Goal: Task Accomplishment & Management: Use online tool/utility

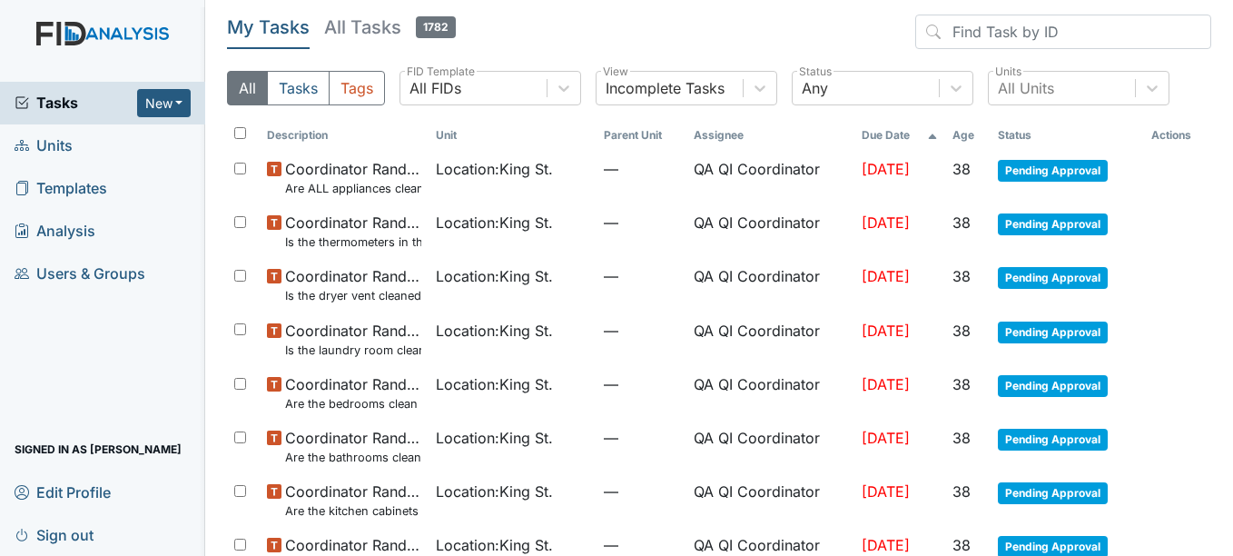
click at [78, 139] on link "Units" at bounding box center [102, 145] width 205 height 43
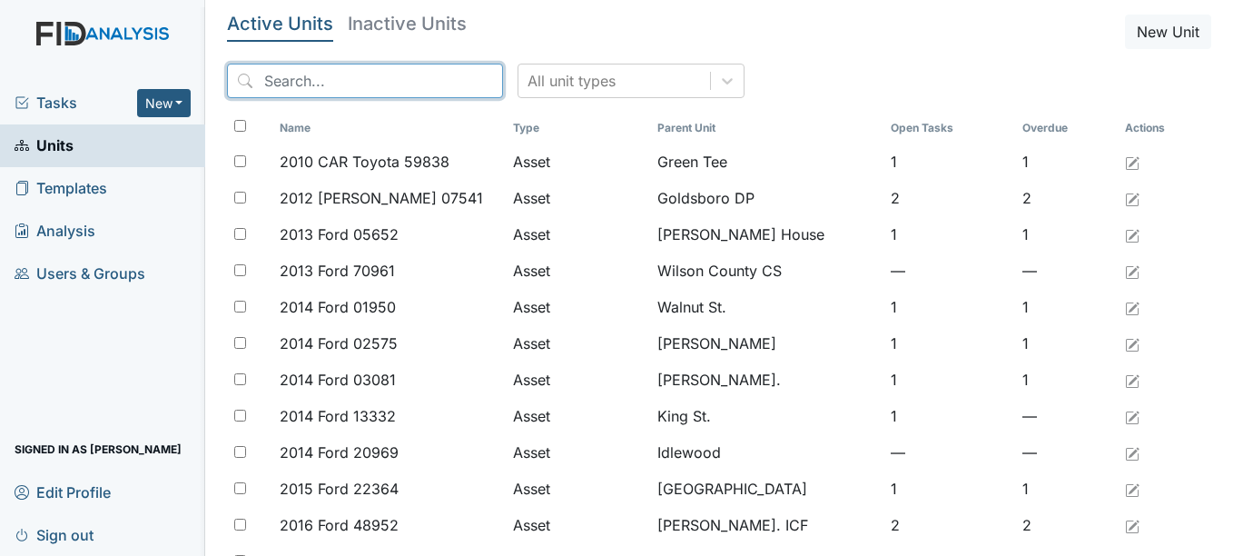
click at [361, 92] on input "search" at bounding box center [365, 81] width 276 height 35
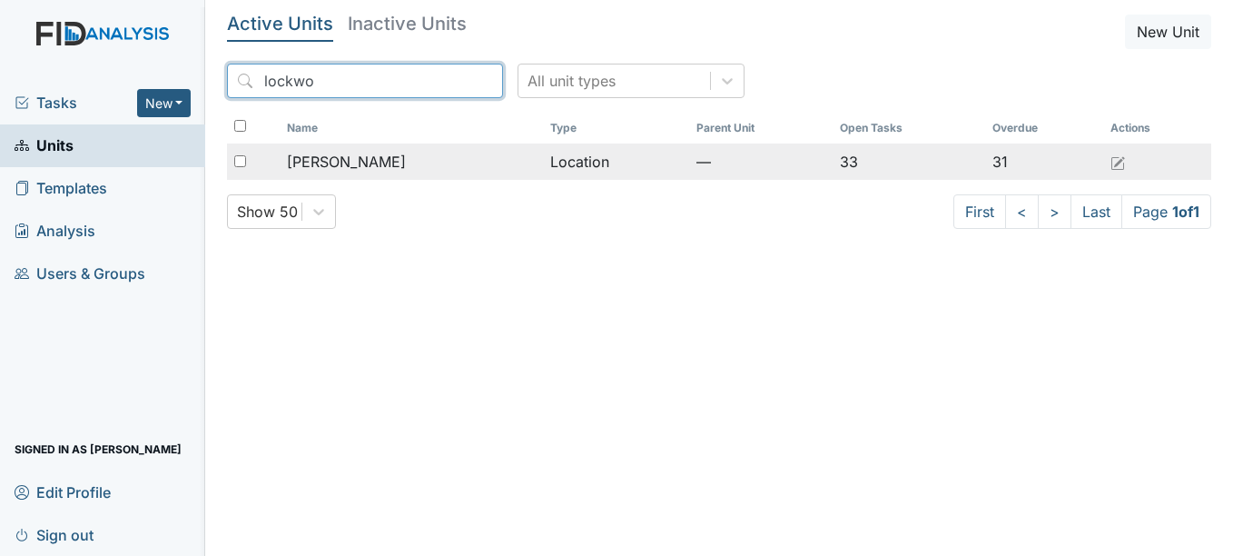
type input "lockwo"
click at [356, 163] on span "Lockwood" at bounding box center [346, 162] width 119 height 22
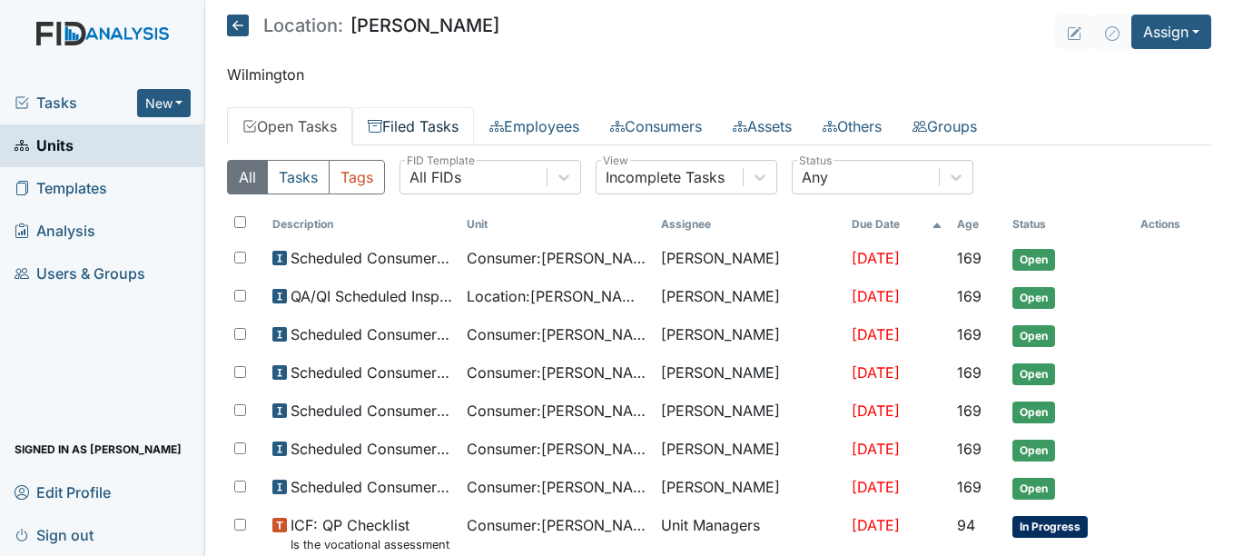
click at [449, 137] on link "Filed Tasks" at bounding box center [413, 126] width 122 height 38
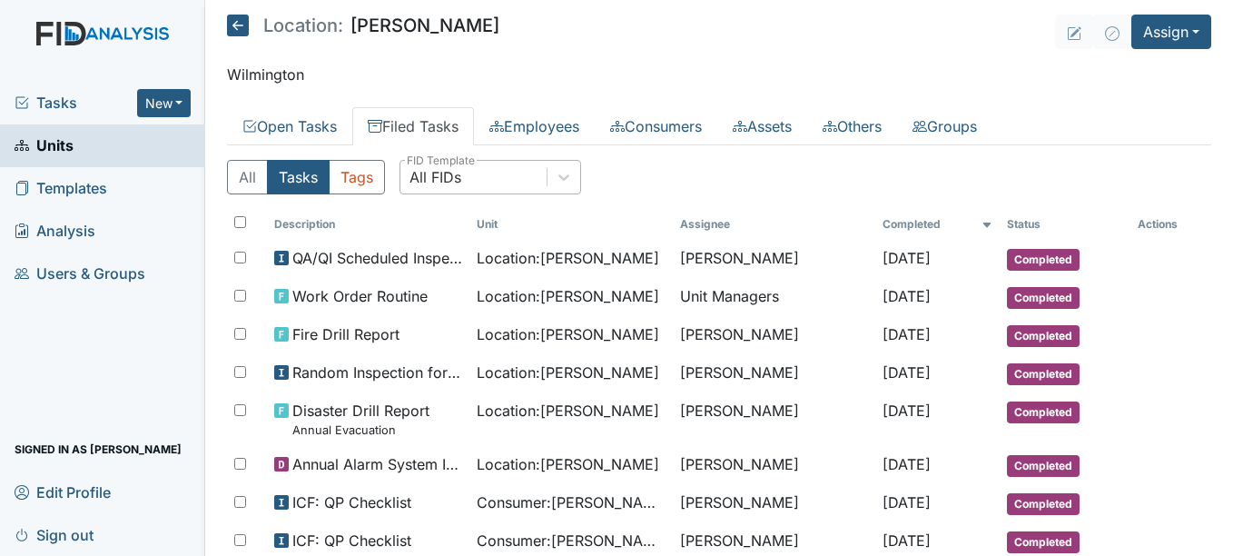
click at [459, 192] on div "All FIDs" at bounding box center [473, 177] width 146 height 33
click at [461, 186] on div "All FIDs" at bounding box center [436, 177] width 52 height 22
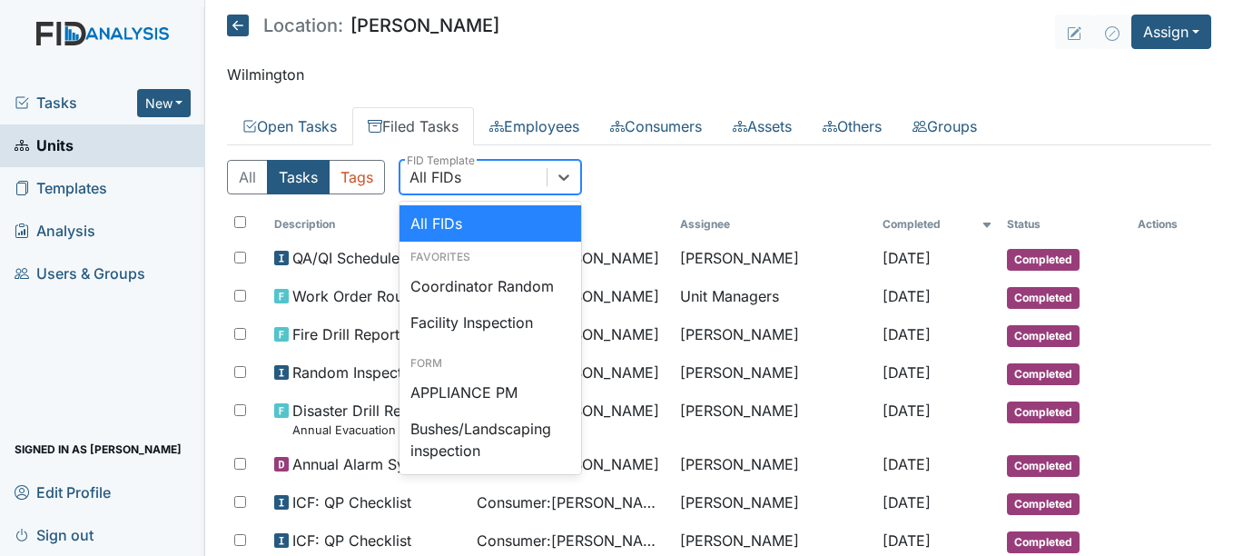
click at [461, 186] on div "All FIDs" at bounding box center [436, 177] width 52 height 22
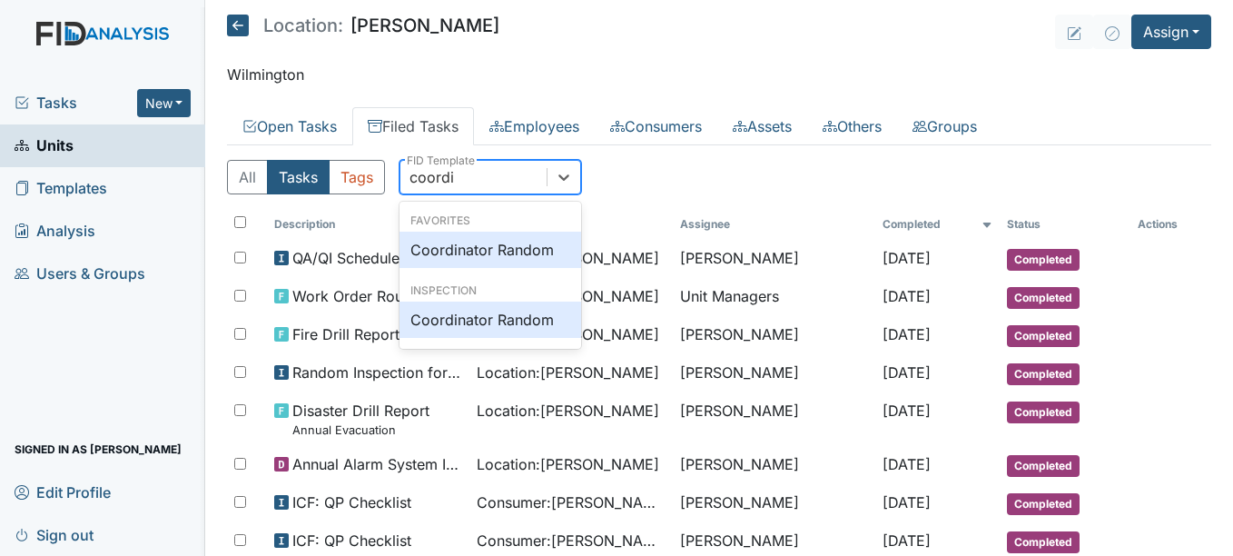
type input "coordin"
click at [488, 255] on div "Coordinator Random" at bounding box center [491, 250] width 182 height 36
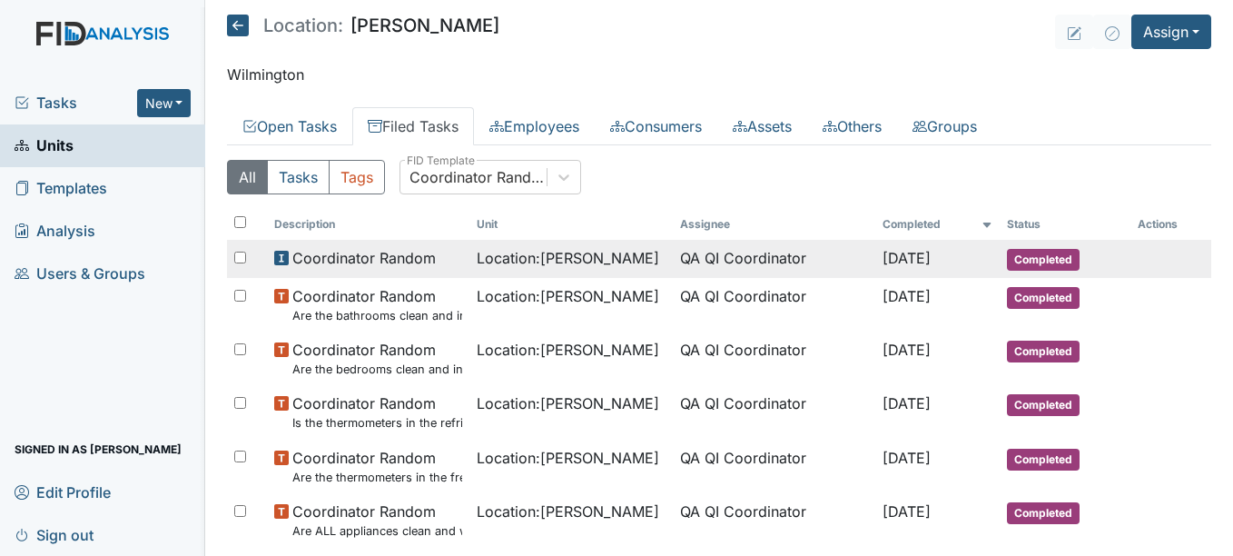
click at [685, 260] on td "QA QI Coordinator" at bounding box center [774, 259] width 203 height 38
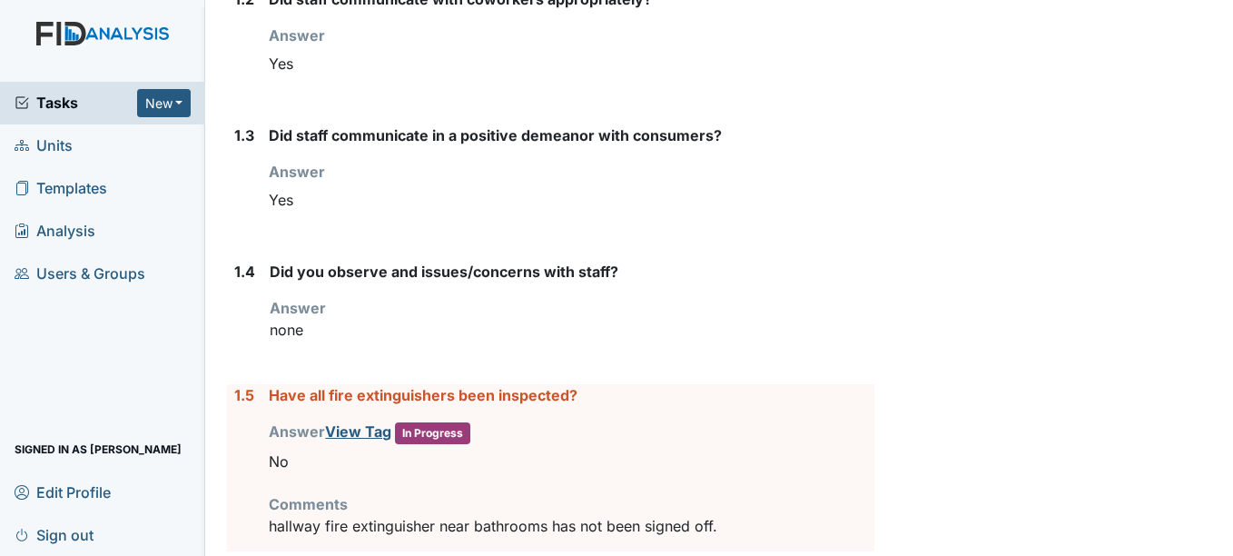
scroll to position [538, 0]
click at [685, 260] on strong "Did you observe and issues/concerns with staff?" at bounding box center [572, 271] width 604 height 22
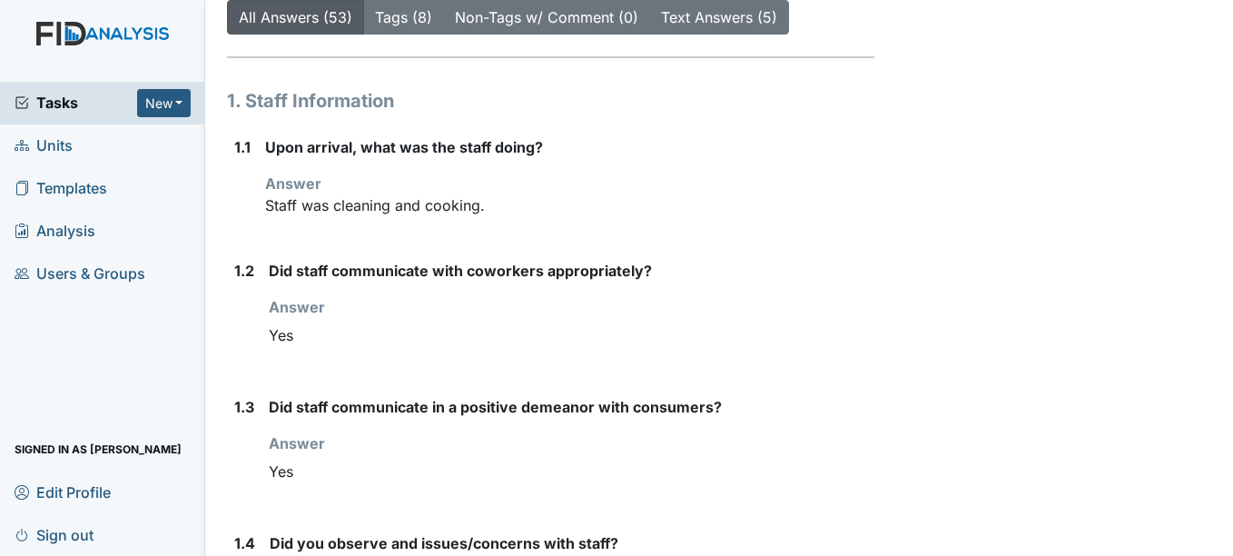
scroll to position [0, 0]
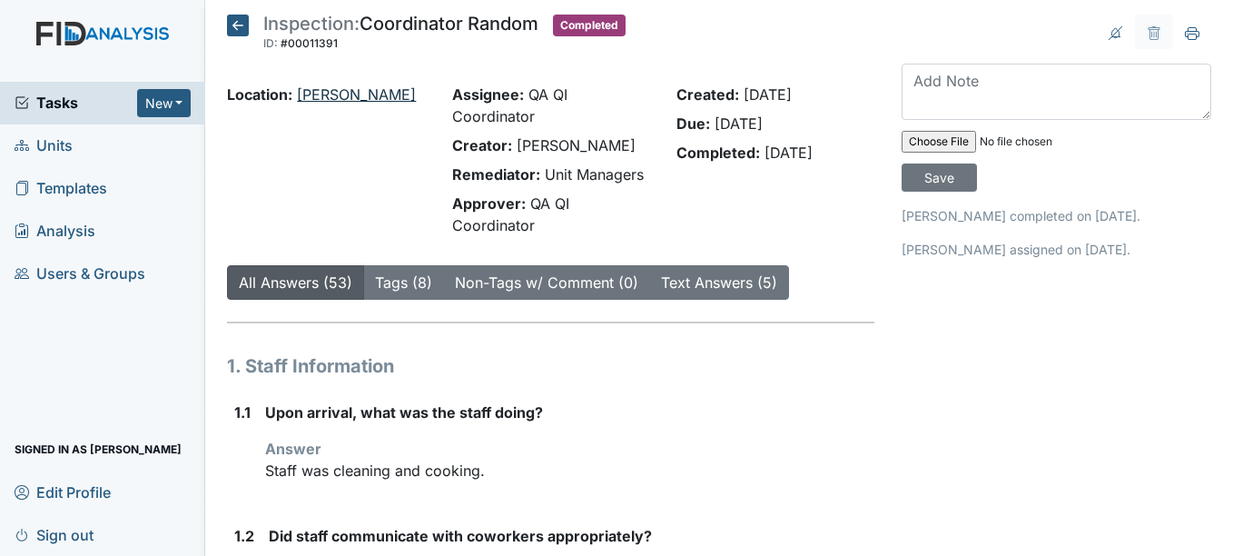
click at [343, 94] on link "[PERSON_NAME]" at bounding box center [356, 94] width 119 height 18
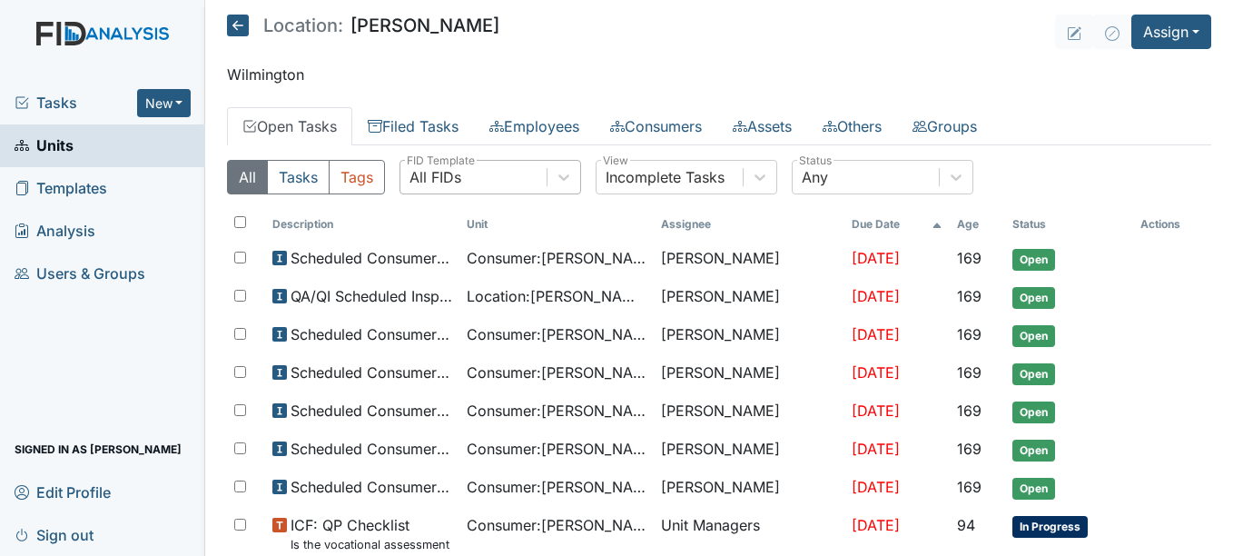
click at [517, 176] on div "All FIDs" at bounding box center [473, 177] width 146 height 33
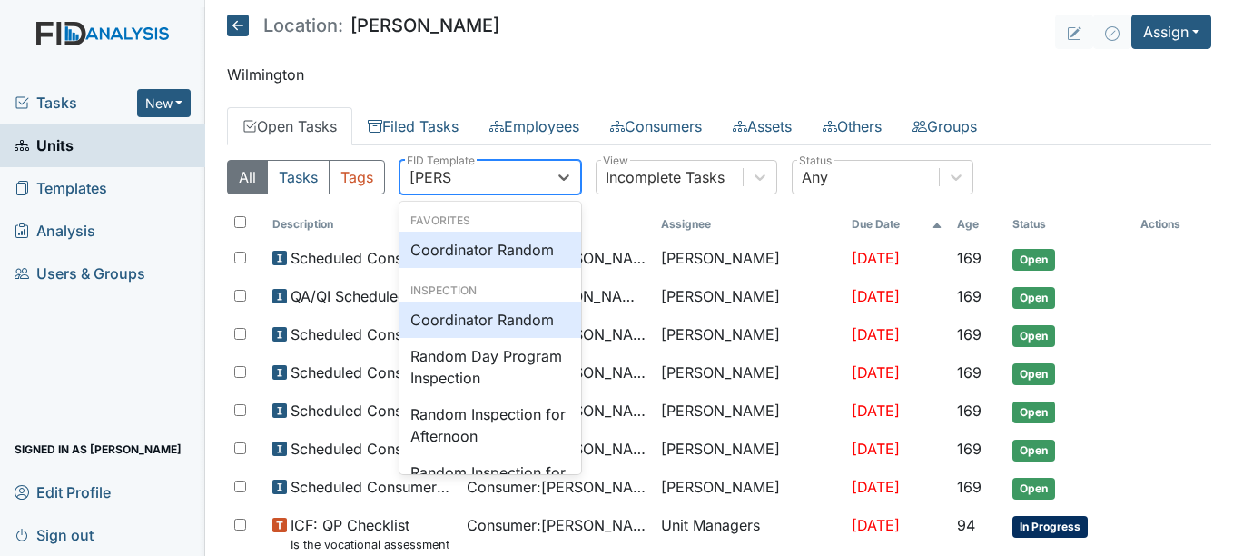
type input "random"
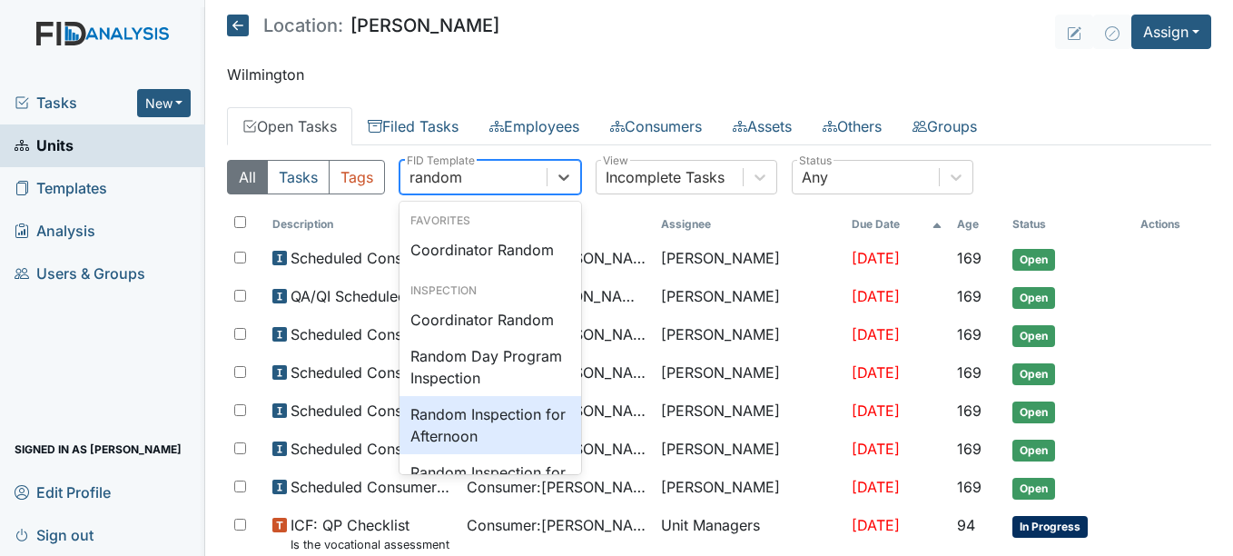
click at [512, 416] on div "Random Inspection for Afternoon" at bounding box center [491, 425] width 182 height 58
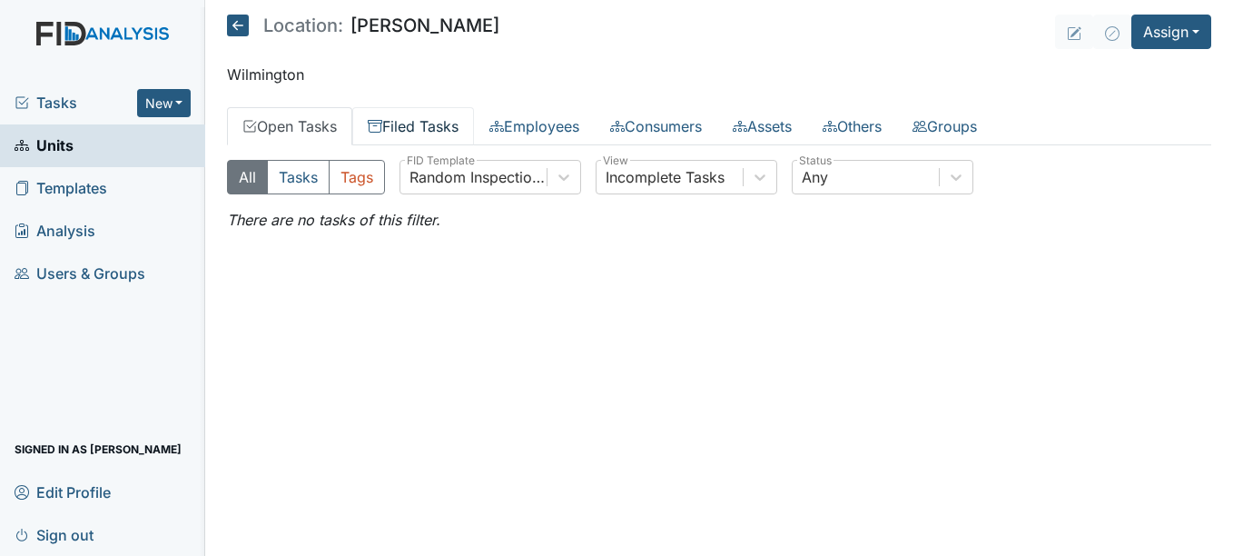
click at [446, 123] on link "Filed Tasks" at bounding box center [413, 126] width 122 height 38
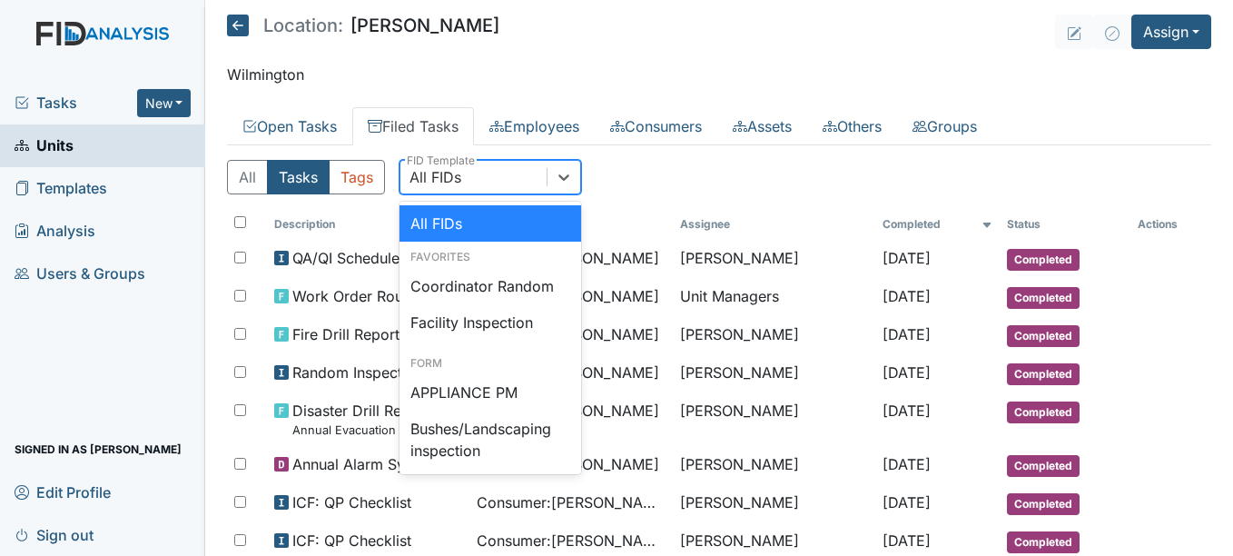
click at [470, 177] on div "All FIDs" at bounding box center [473, 177] width 146 height 33
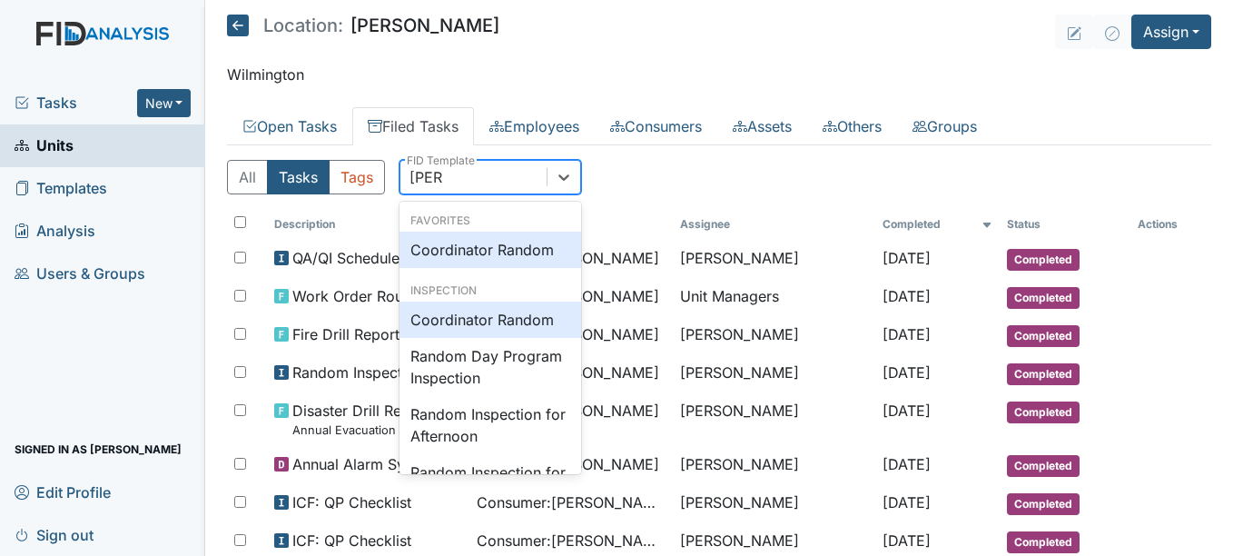
type input "random"
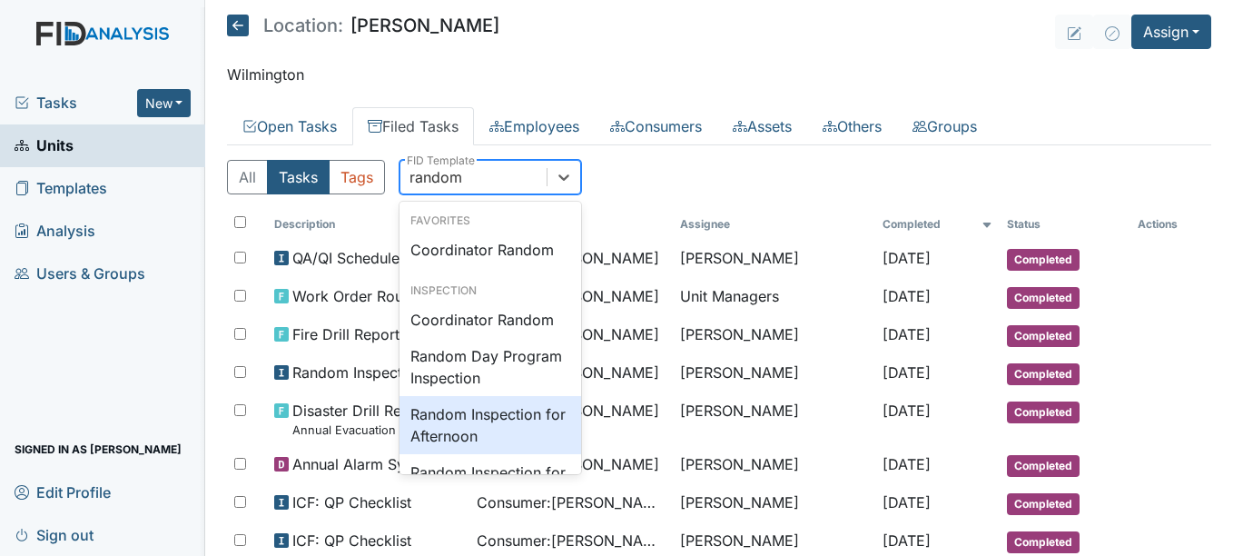
click at [480, 421] on div "Random Inspection for Afternoon" at bounding box center [491, 425] width 182 height 58
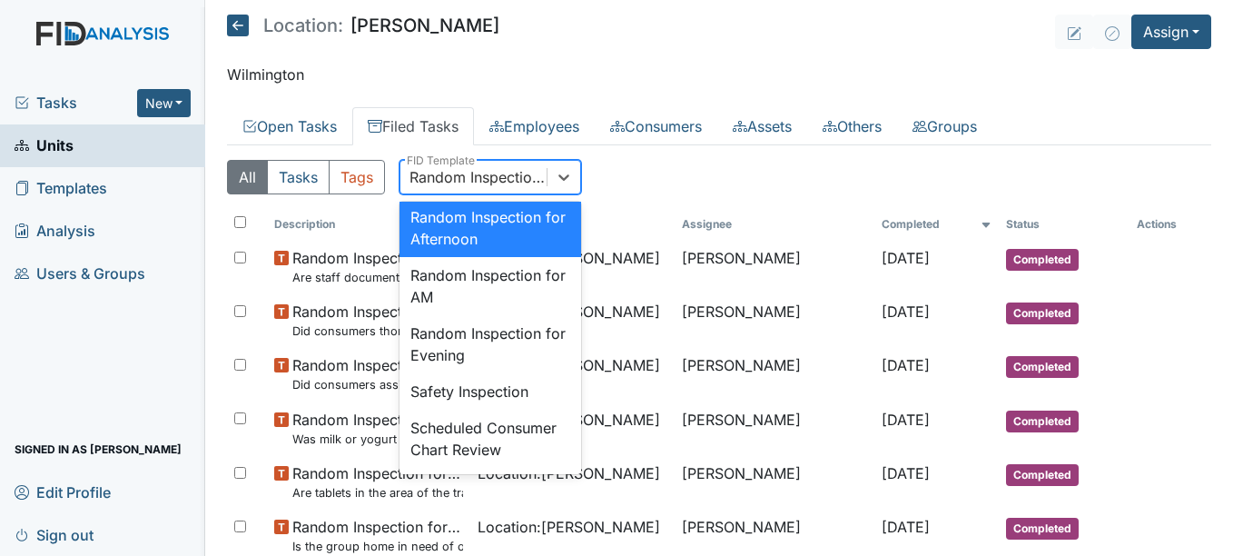
scroll to position [1765, 0]
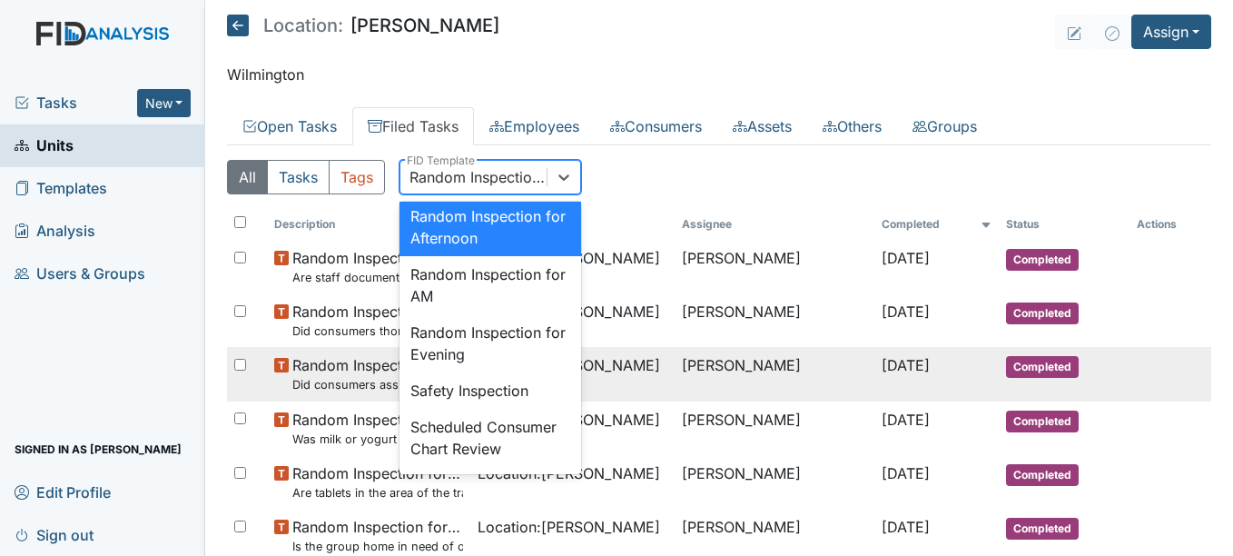
drag, startPoint x: 484, startPoint y: 174, endPoint x: 444, endPoint y: 377, distance: 206.4
click at [444, 314] on div "Random Inspection for AM" at bounding box center [491, 285] width 182 height 58
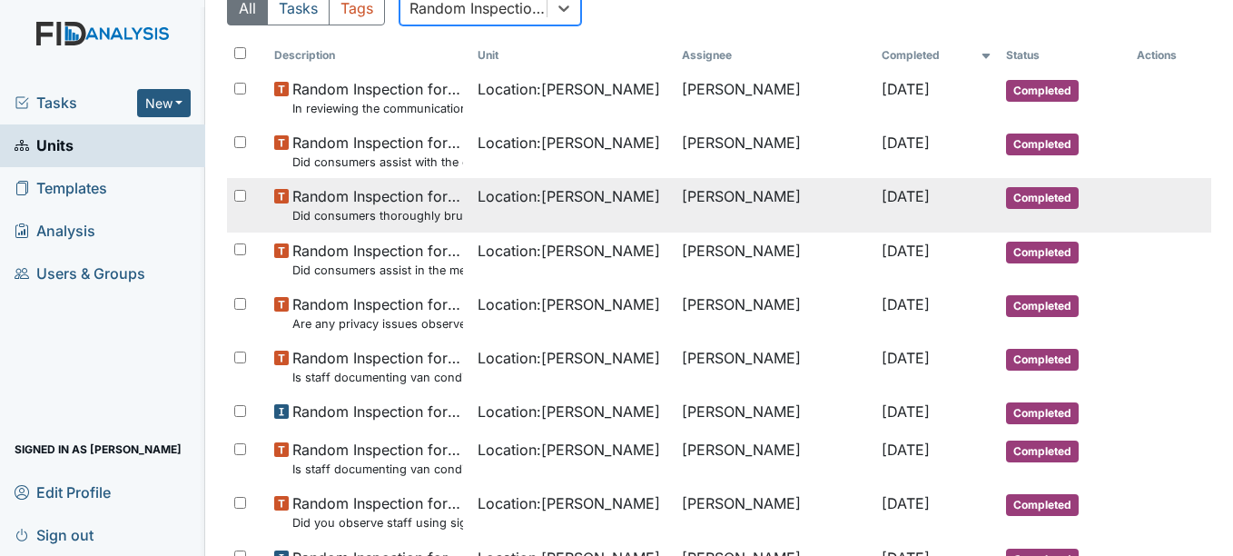
scroll to position [0, 0]
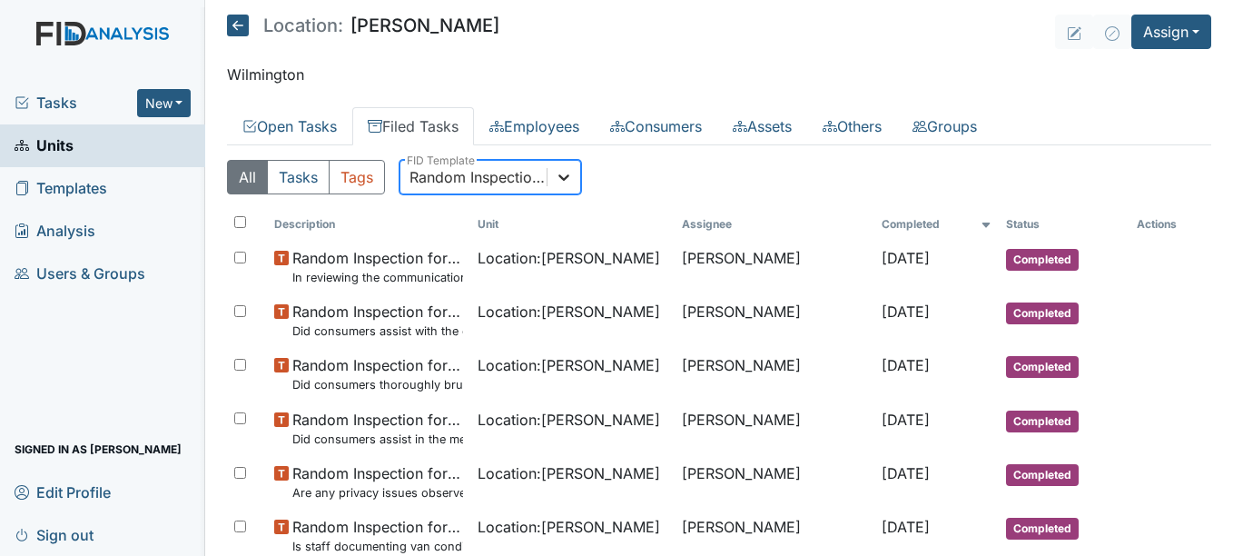
click at [557, 177] on icon at bounding box center [564, 177] width 18 height 18
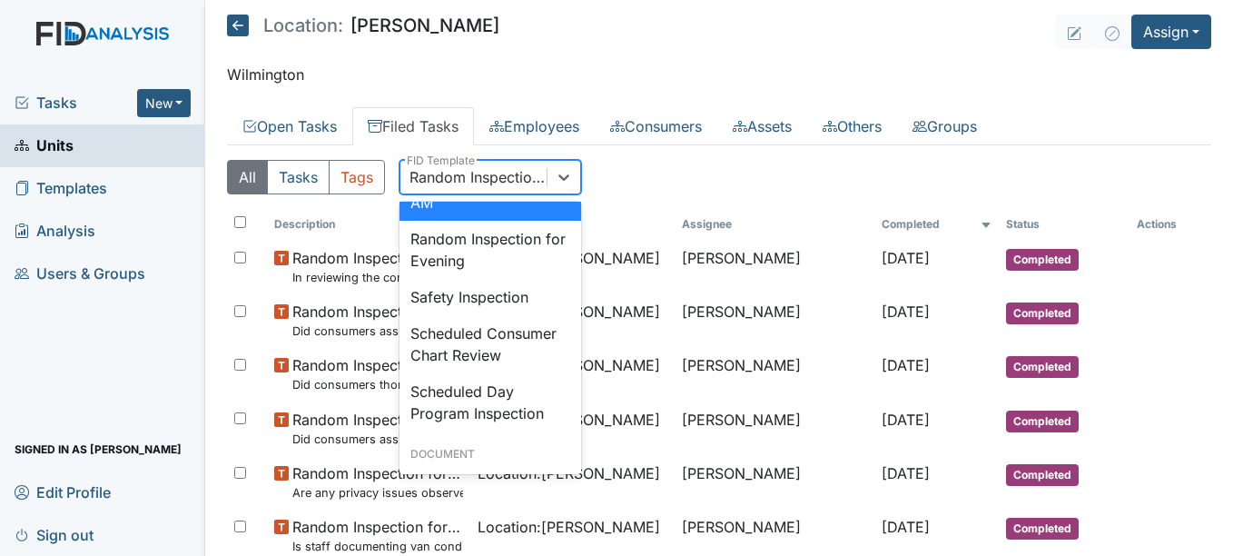
scroll to position [1845, 0]
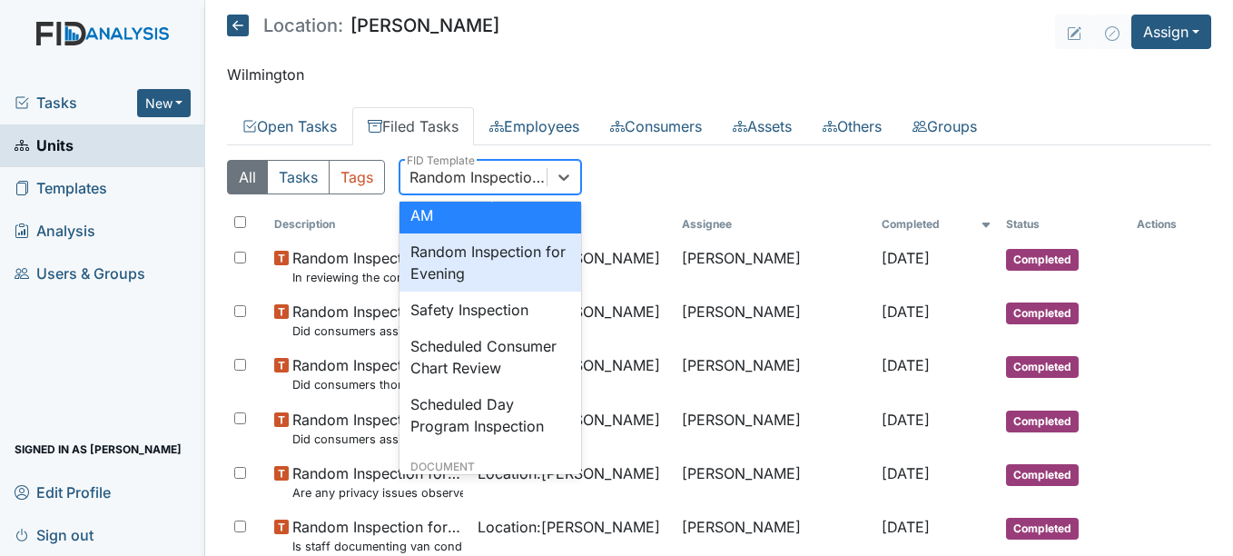
click at [493, 292] on div "Random Inspection for Evening" at bounding box center [491, 262] width 182 height 58
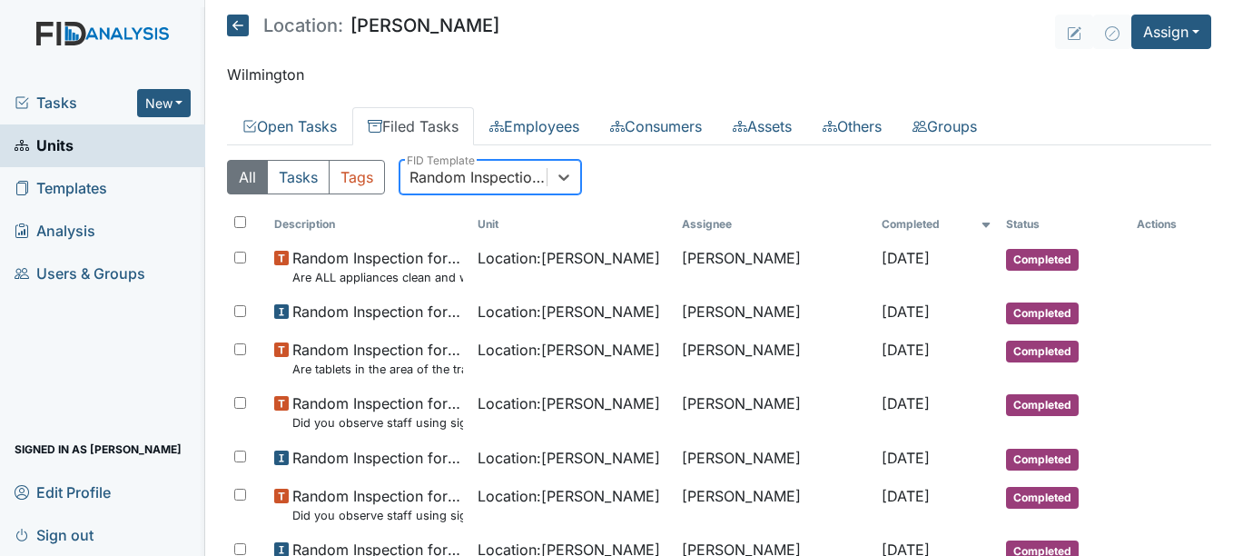
click at [538, 186] on div "Random Inspection for Evening" at bounding box center [479, 177] width 139 height 22
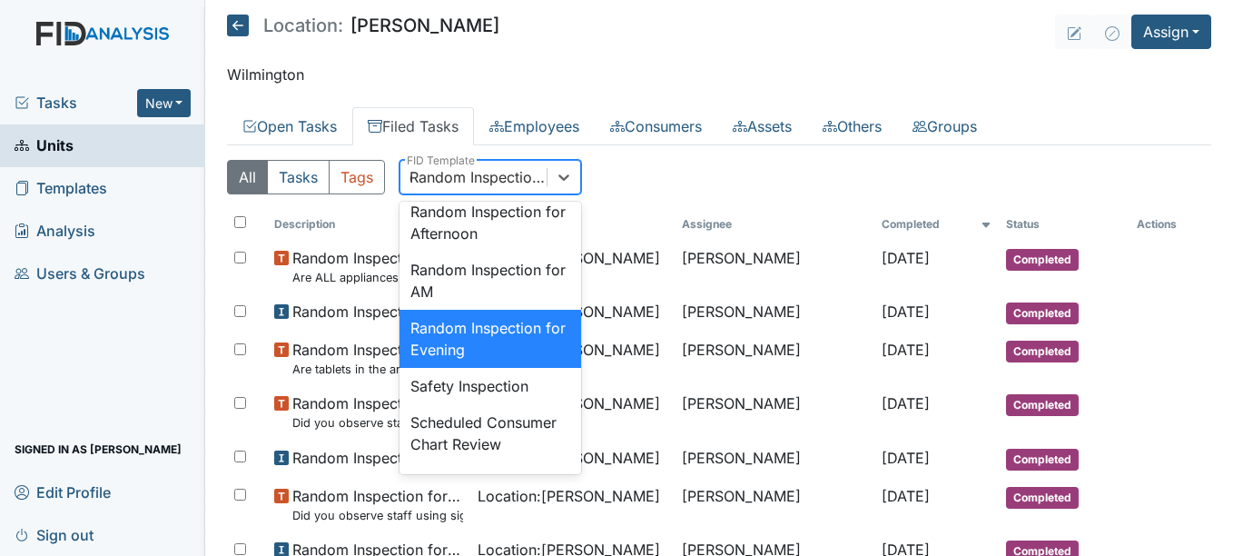
scroll to position [1638, 0]
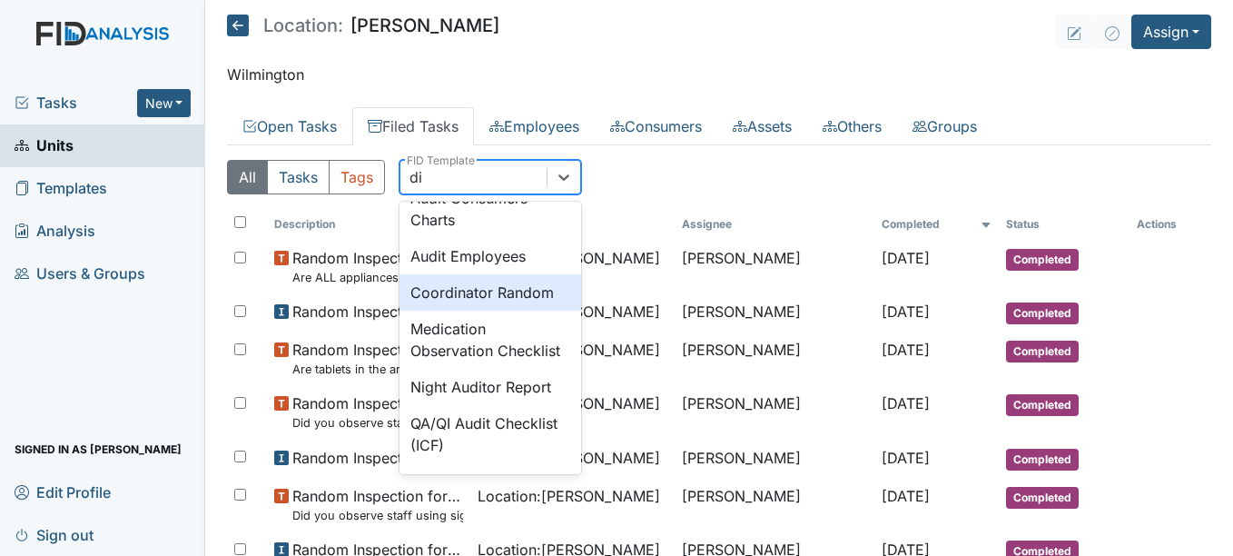
type input "dis"
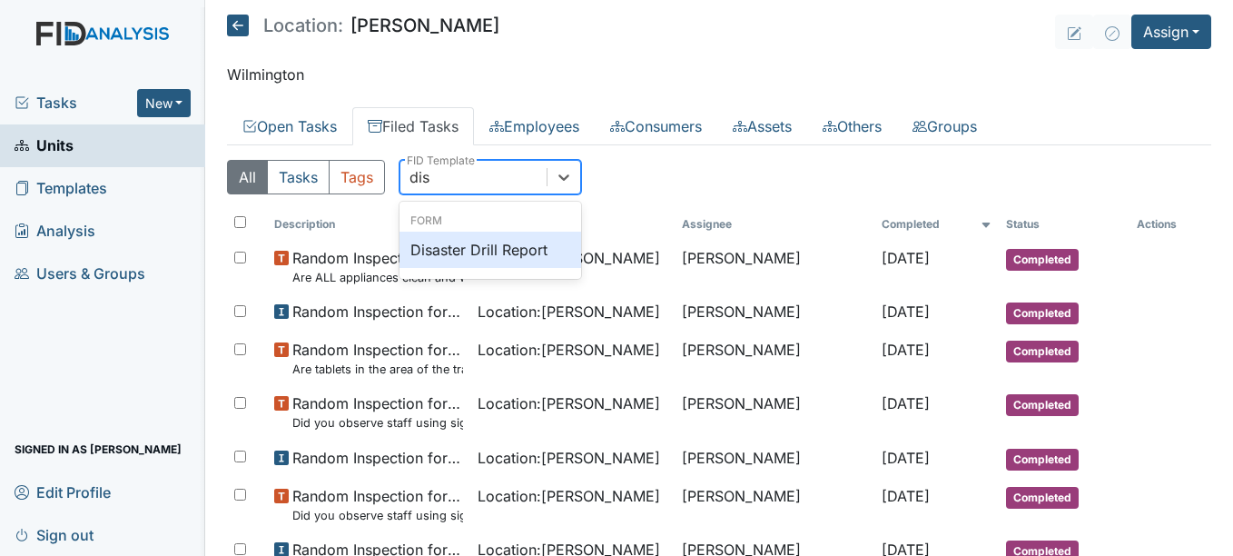
click at [524, 246] on div "Disaster Drill Report" at bounding box center [491, 250] width 182 height 36
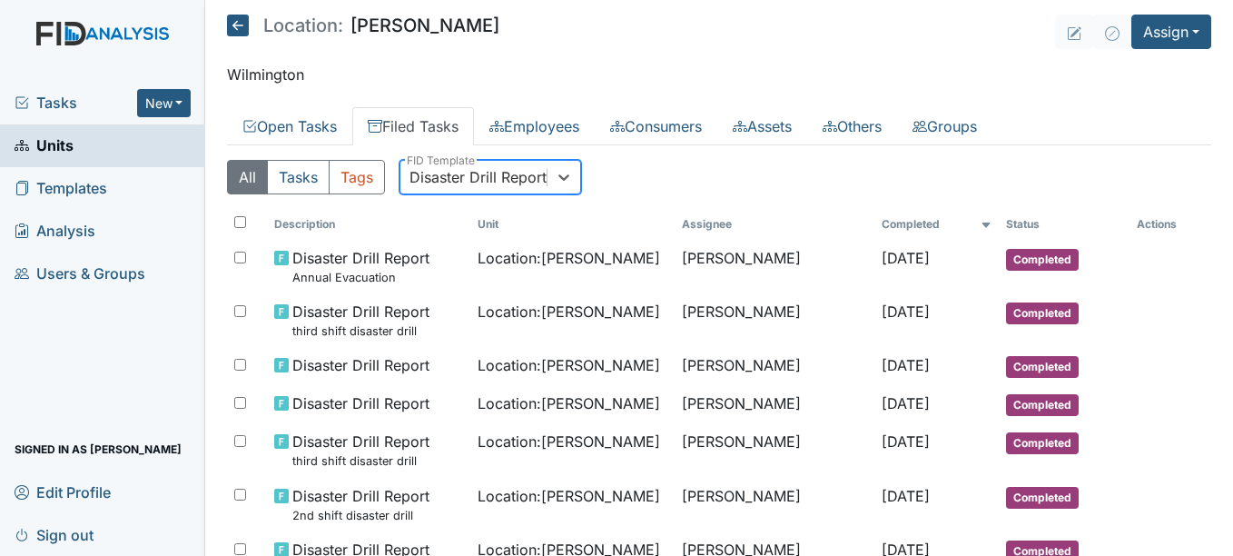
click at [481, 173] on div "Disaster Drill Report" at bounding box center [478, 177] width 137 height 22
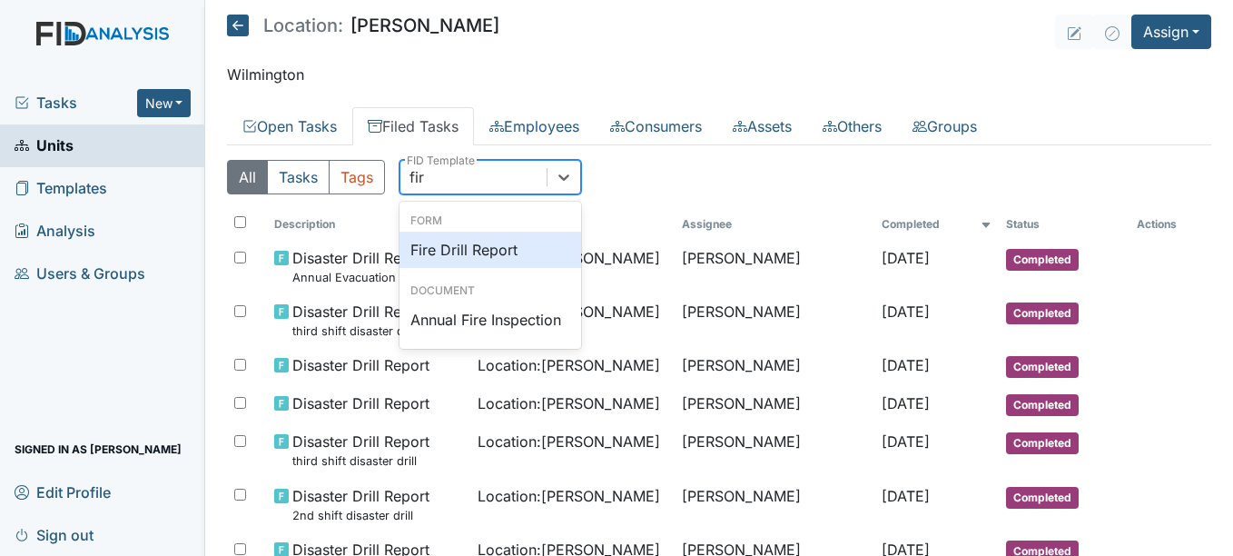
type input "fire"
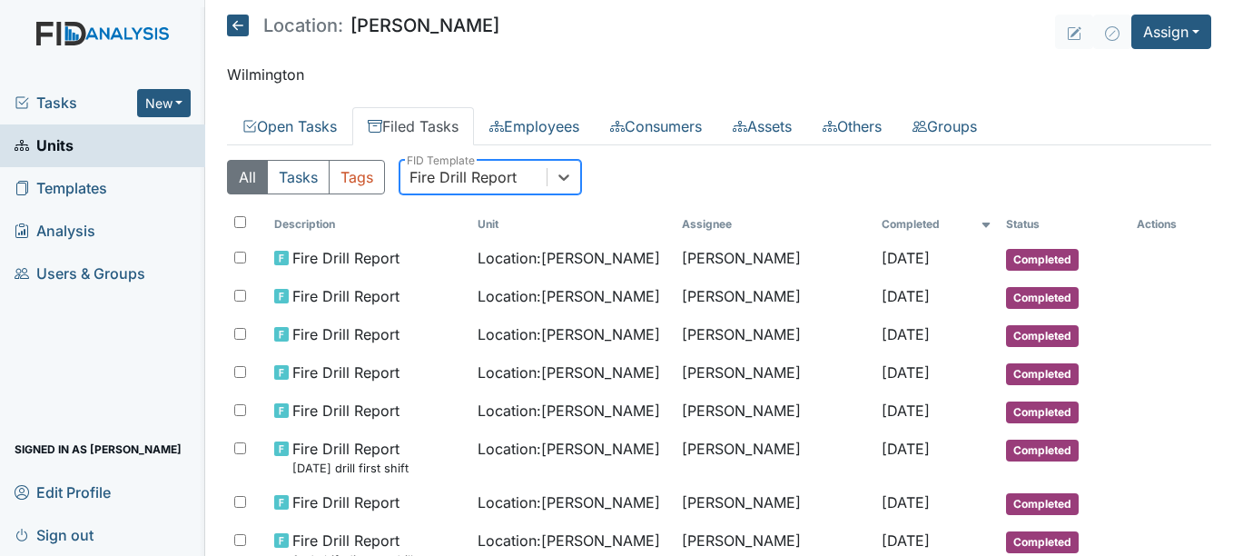
click at [528, 179] on div "Fire Drill Report" at bounding box center [473, 177] width 146 height 33
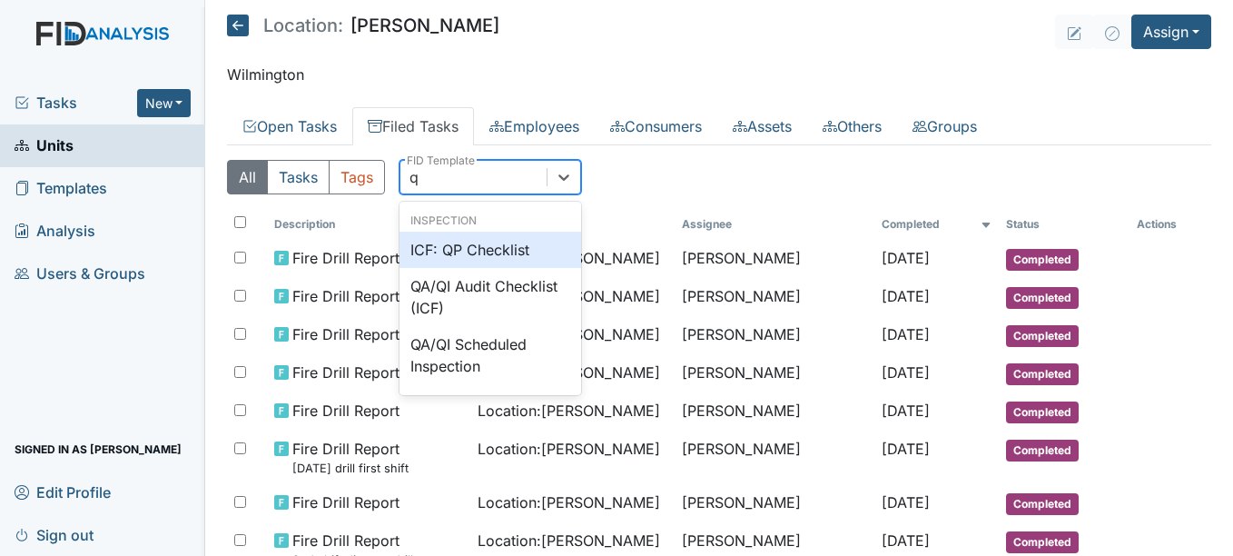
type input "qp"
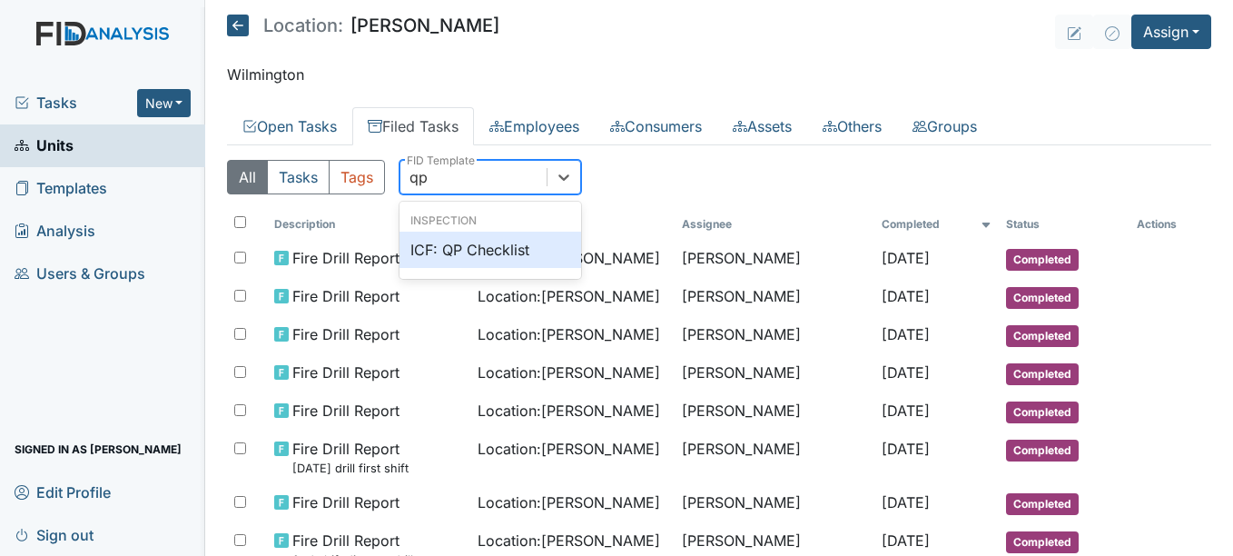
click at [480, 252] on div "ICF: QP Checklist" at bounding box center [491, 250] width 182 height 36
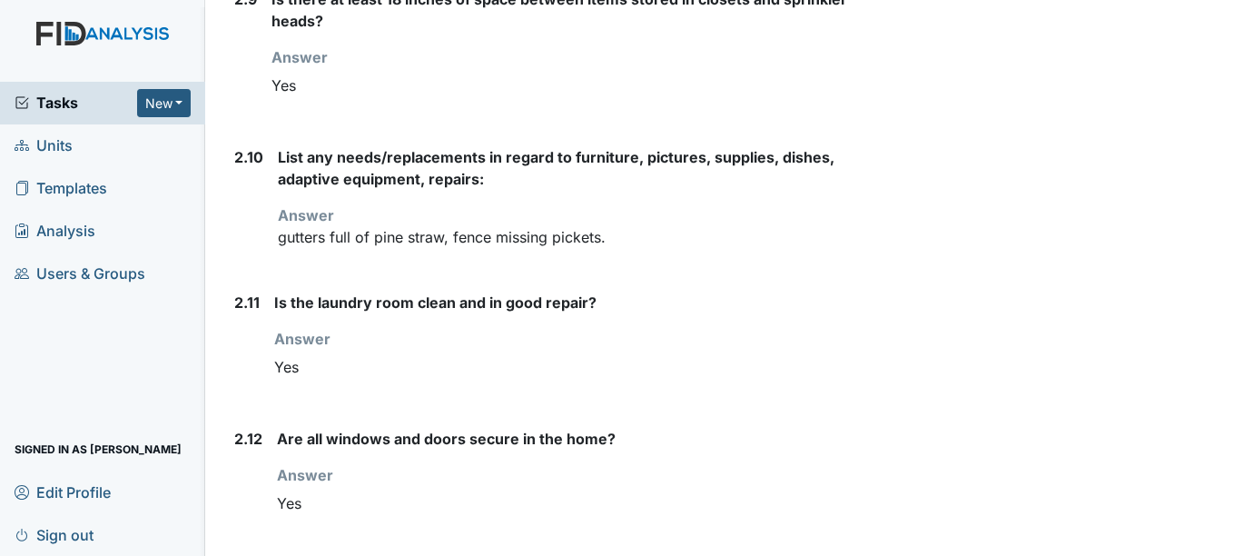
scroll to position [3364, 0]
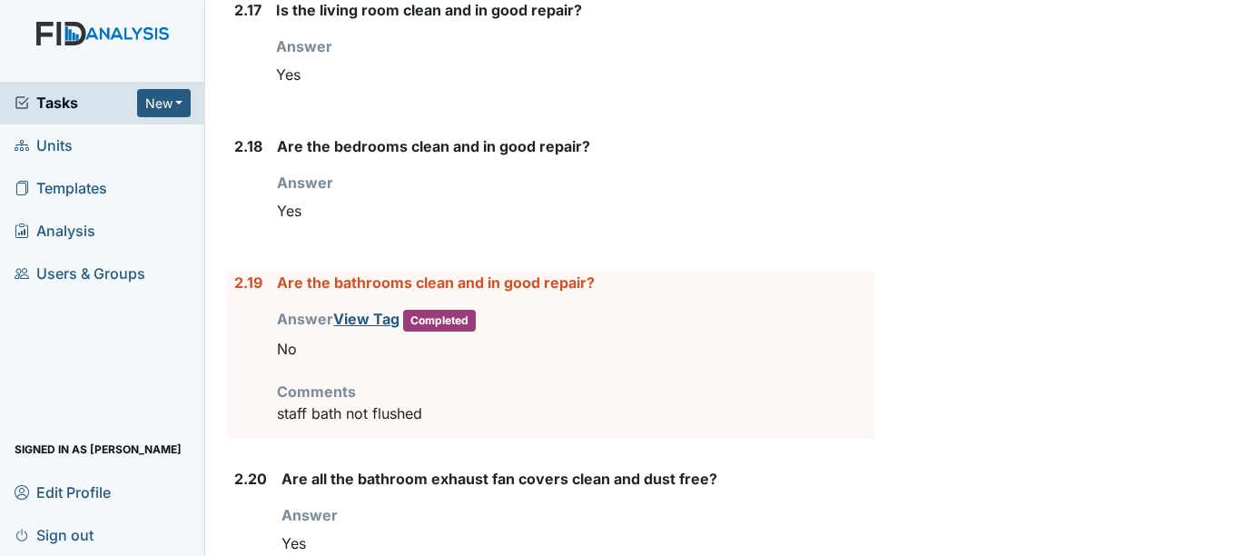
scroll to position [4472, 0]
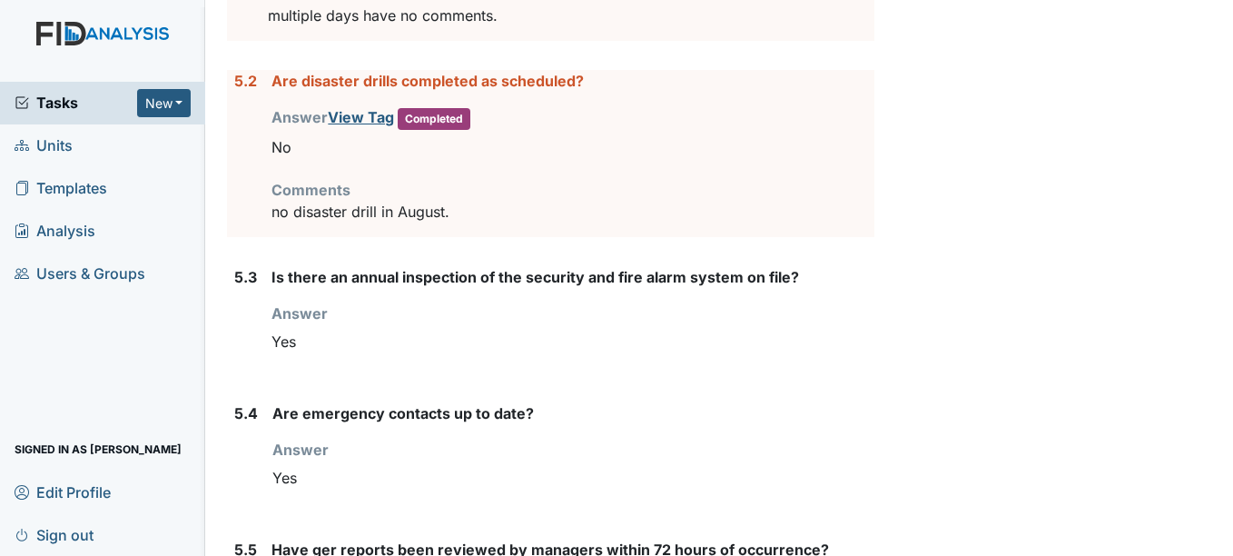
scroll to position [7201, 0]
